Goal: Navigation & Orientation: Find specific page/section

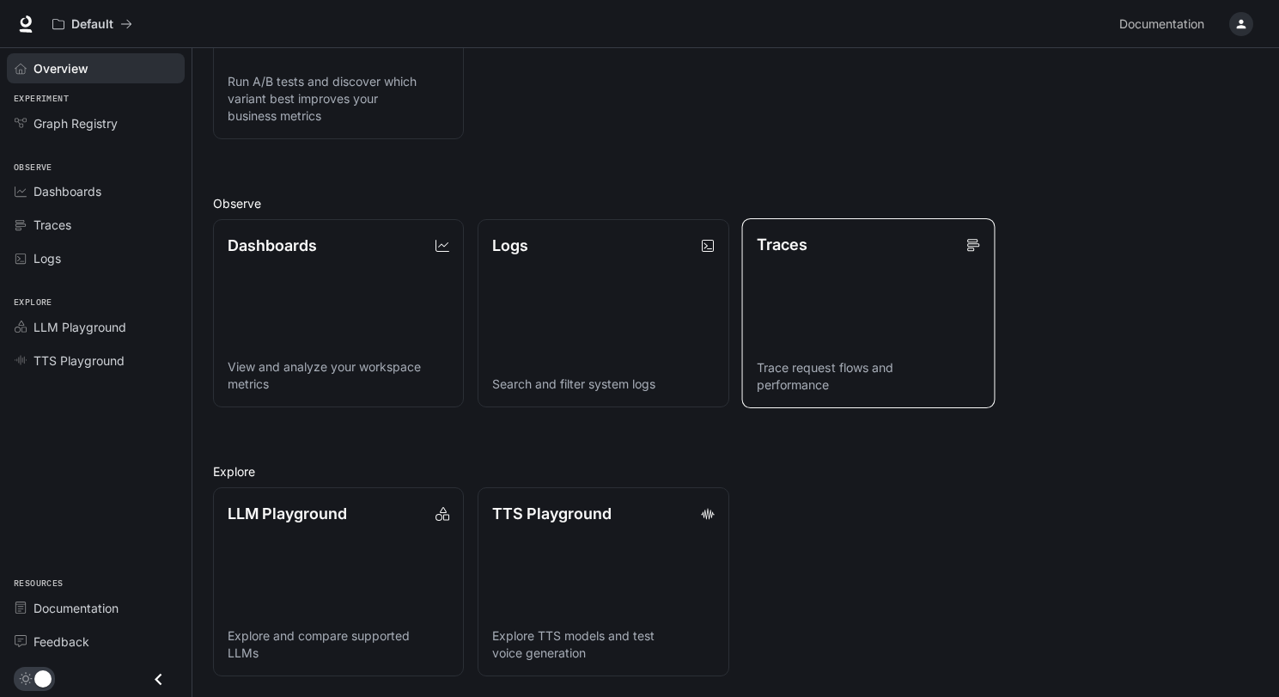
scroll to position [324, 0]
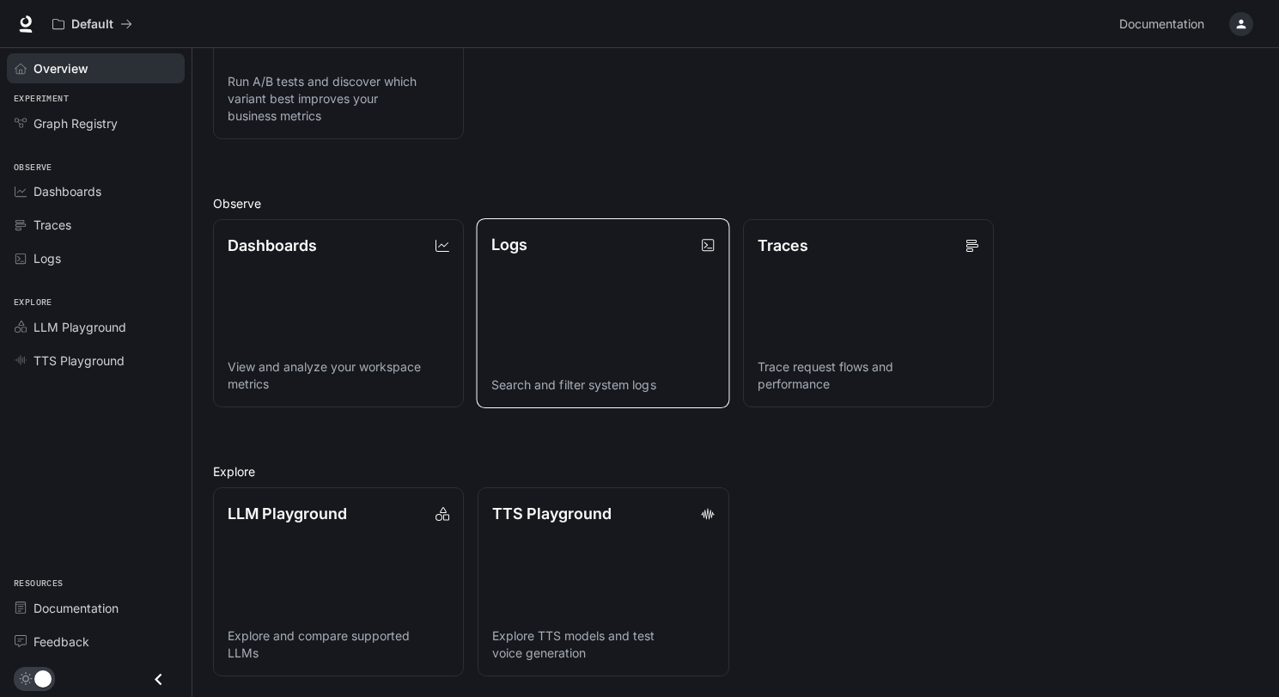
click at [621, 317] on link "Logs Search and filter system logs" at bounding box center [603, 313] width 253 height 190
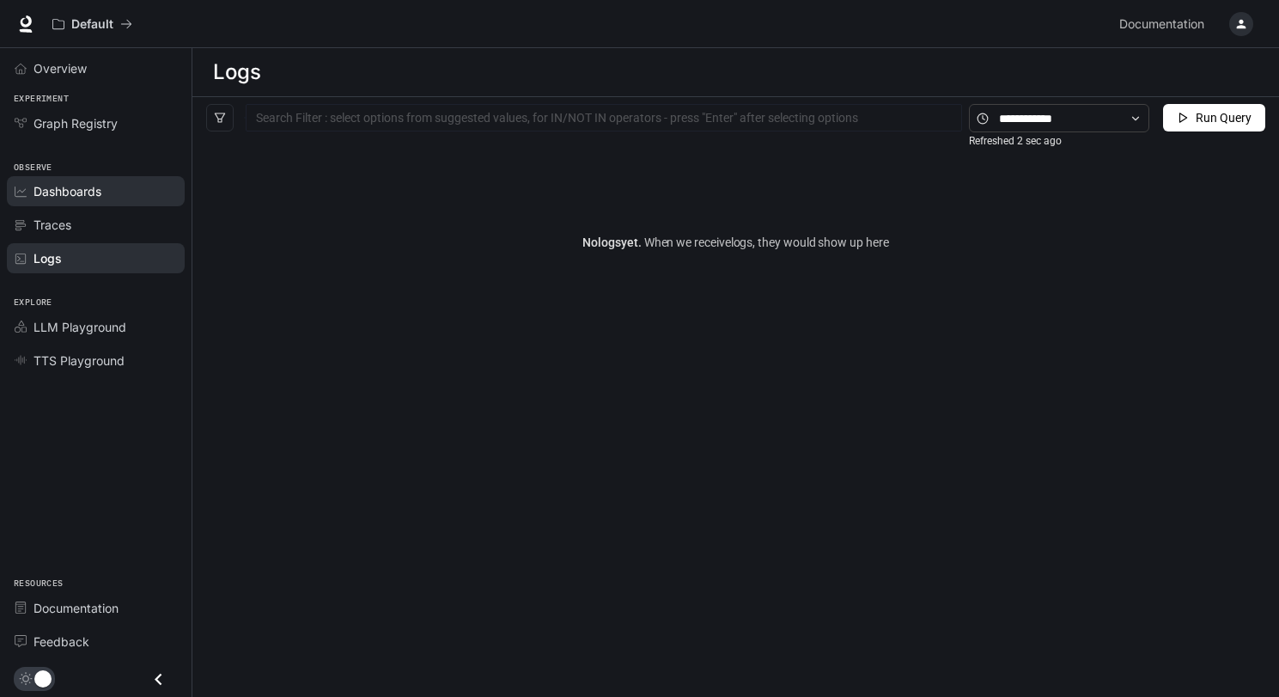
click at [29, 187] on span "Dashboards" at bounding box center [24, 192] width 19 height 12
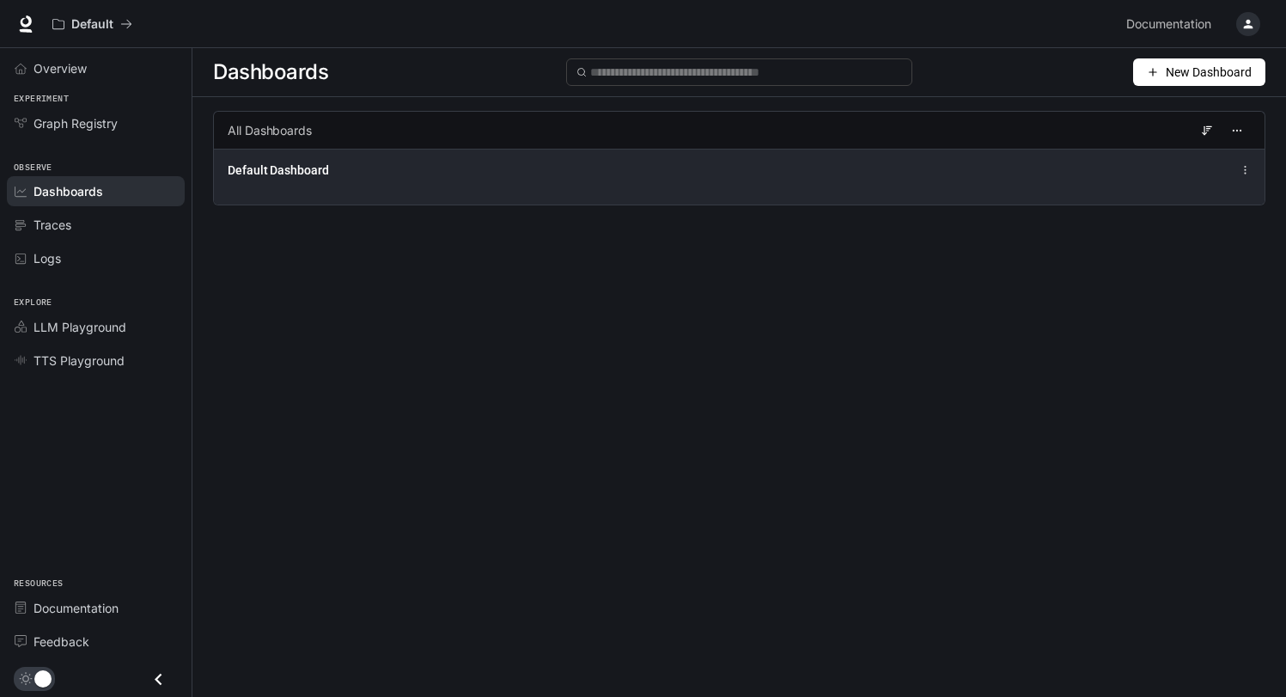
click at [267, 164] on span "Default Dashboard" at bounding box center [278, 170] width 101 height 17
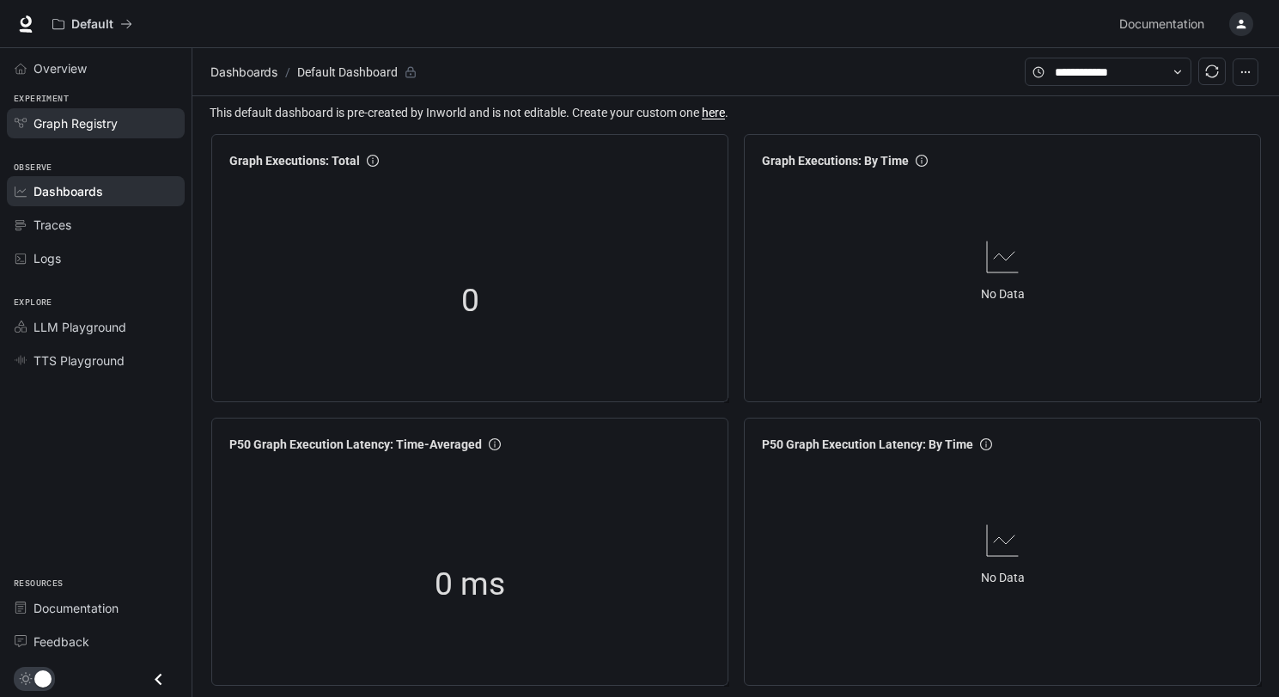
click at [69, 126] on span "Graph Registry" at bounding box center [76, 123] width 84 height 18
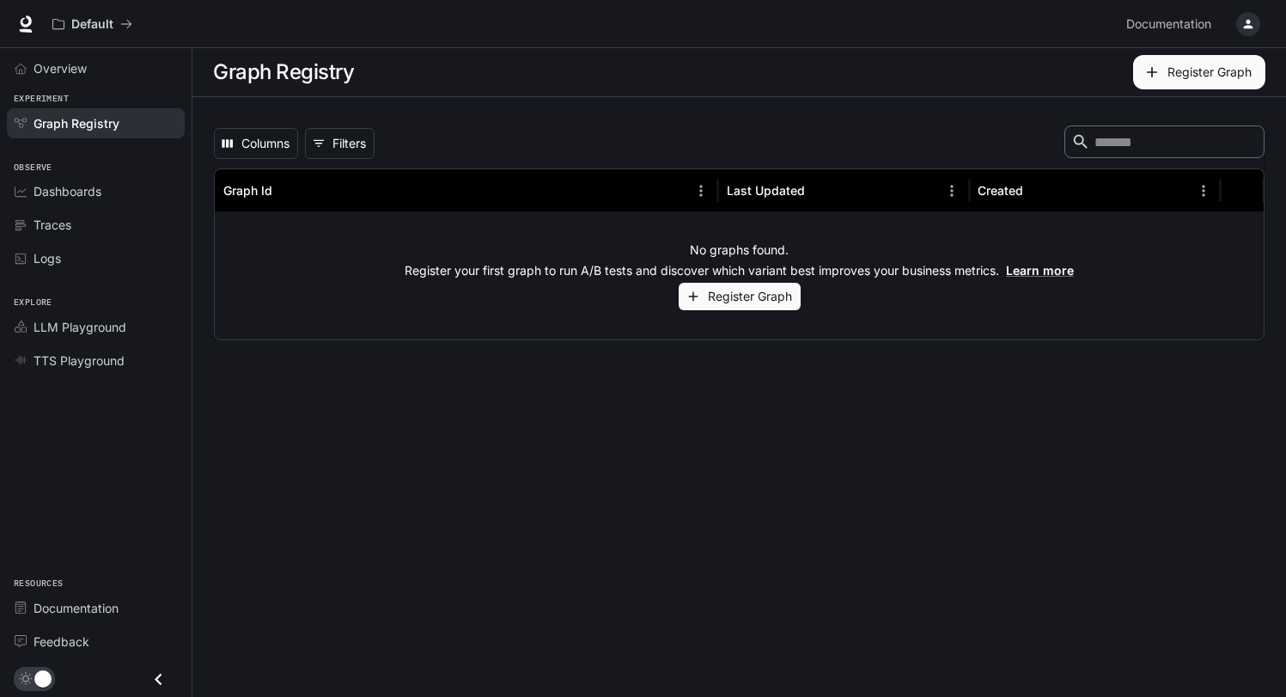
click at [125, 110] on link "Graph Registry" at bounding box center [96, 123] width 178 height 30
click at [64, 70] on span "Overview" at bounding box center [60, 68] width 53 height 18
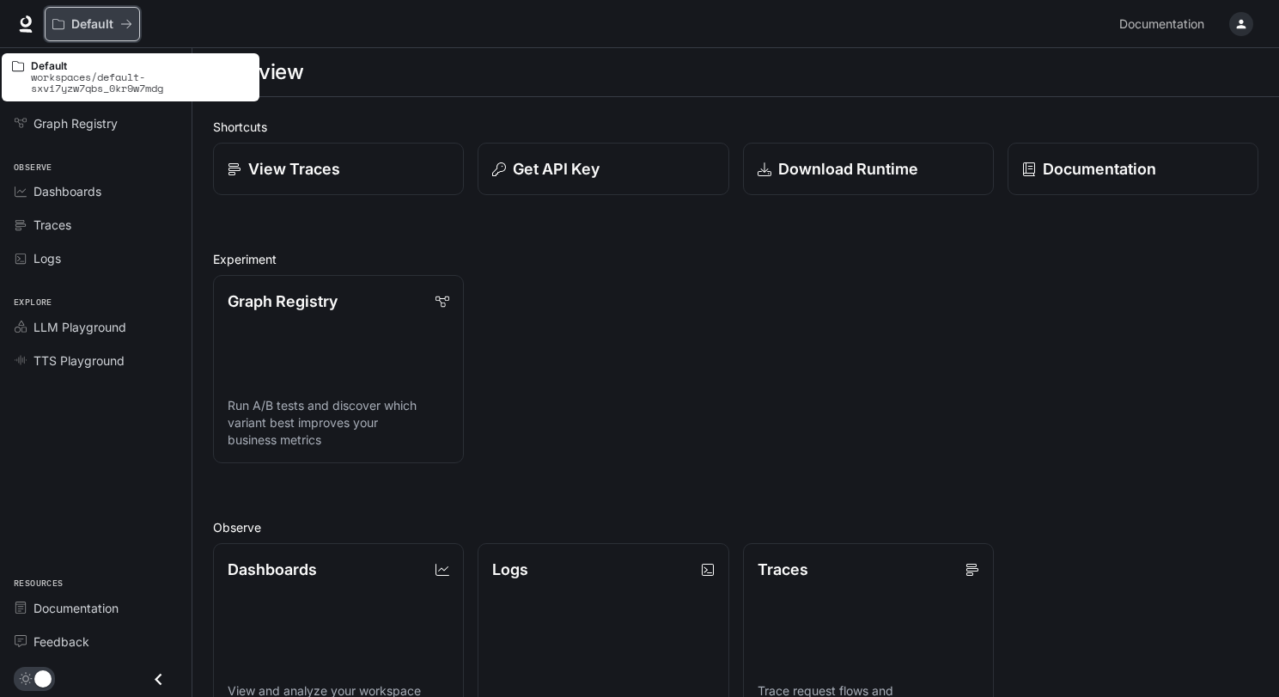
click at [98, 27] on p "Default" at bounding box center [92, 24] width 42 height 15
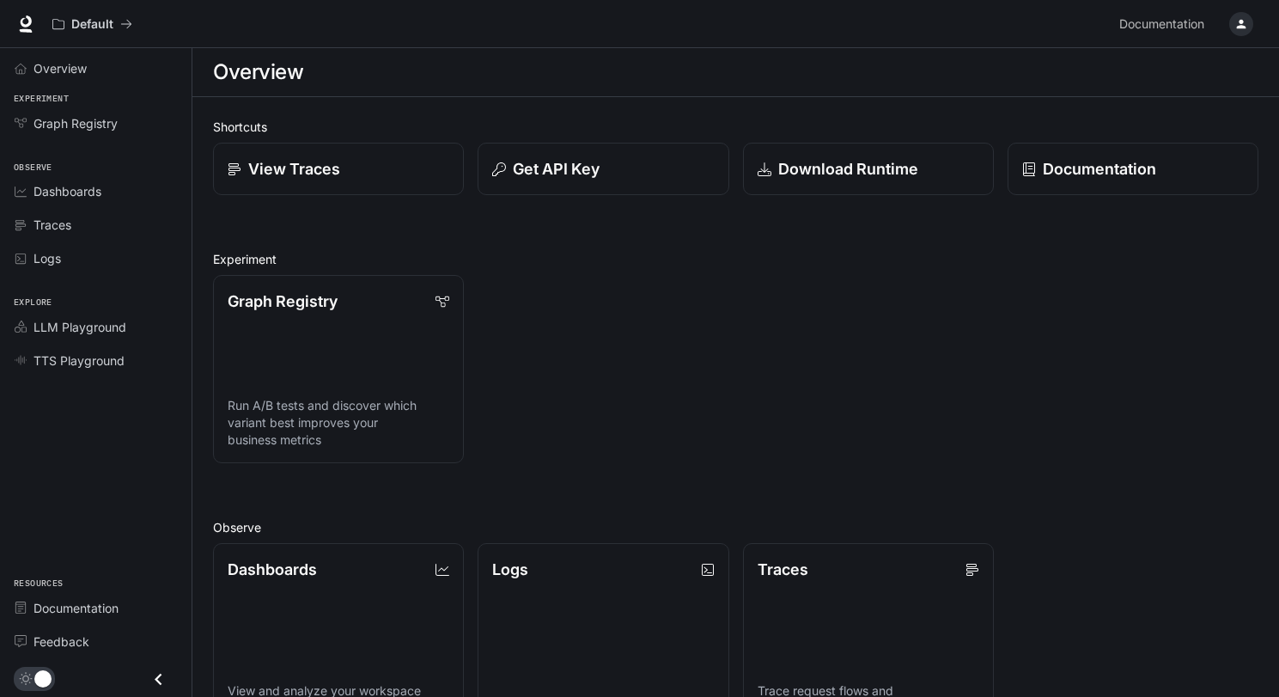
click at [1246, 24] on icon "button" at bounding box center [1242, 24] width 14 height 14
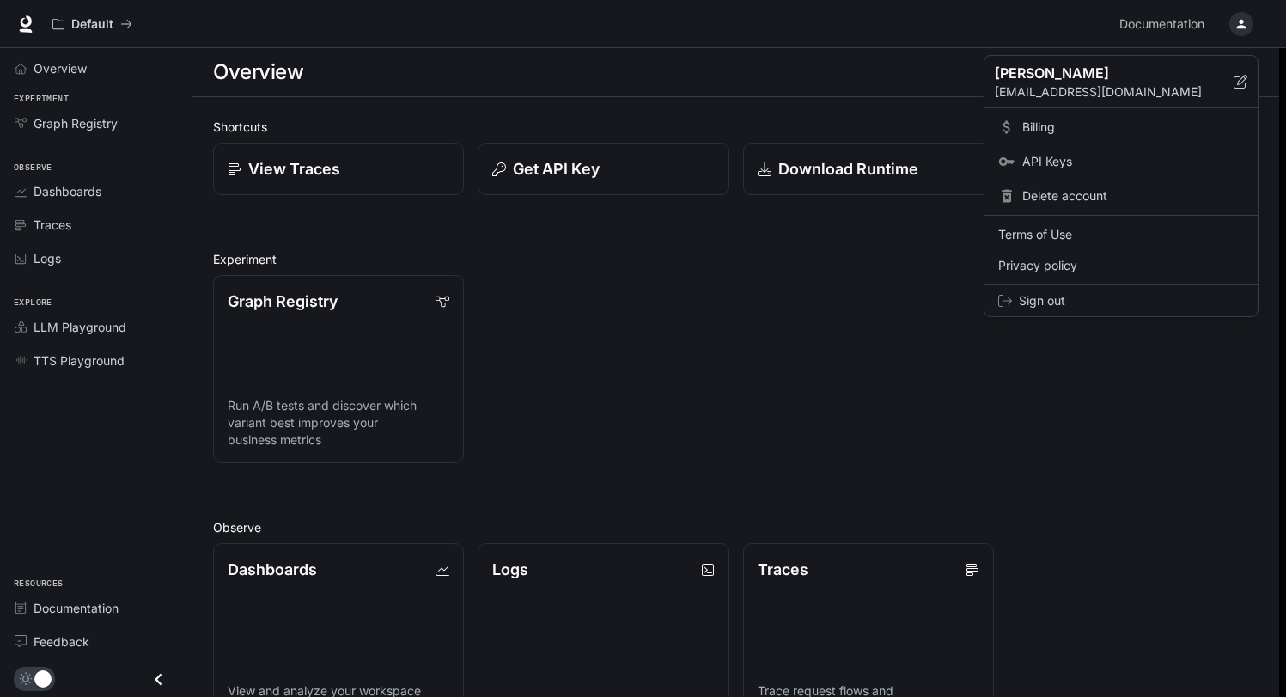
click at [1045, 129] on span "Billing" at bounding box center [1133, 127] width 222 height 17
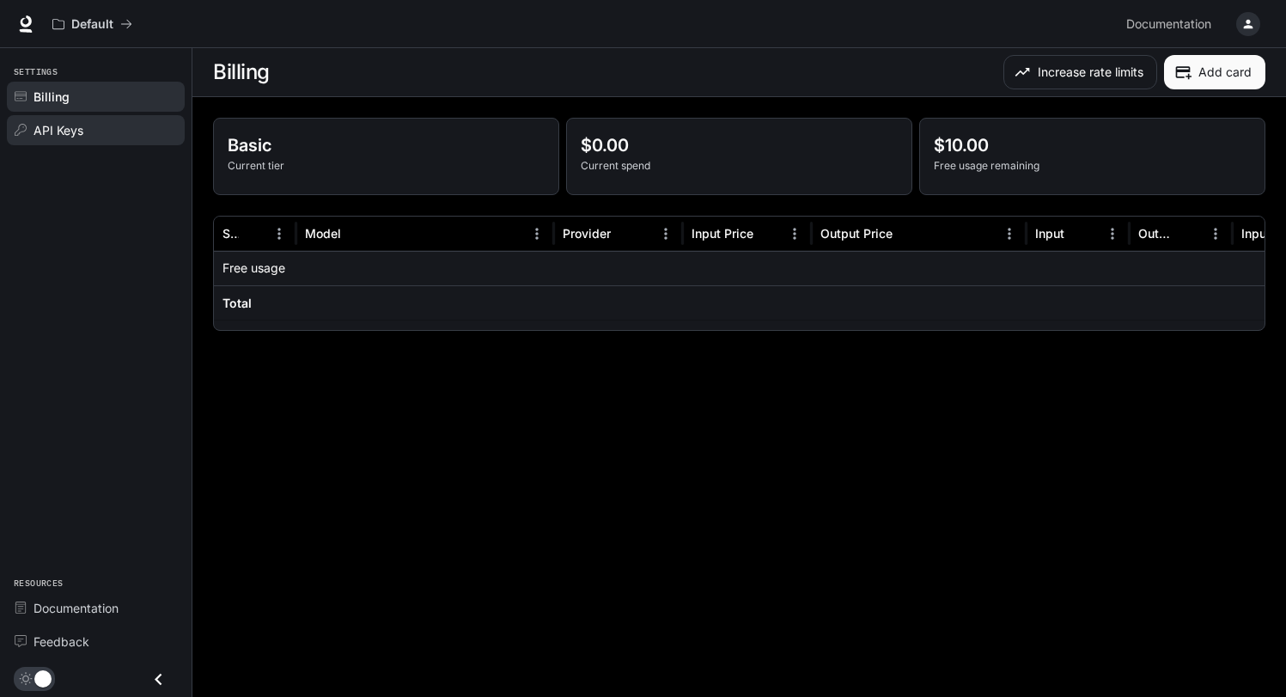
click at [54, 133] on span "API Keys" at bounding box center [59, 130] width 50 height 18
